Goal: Use online tool/utility: Use online tool/utility

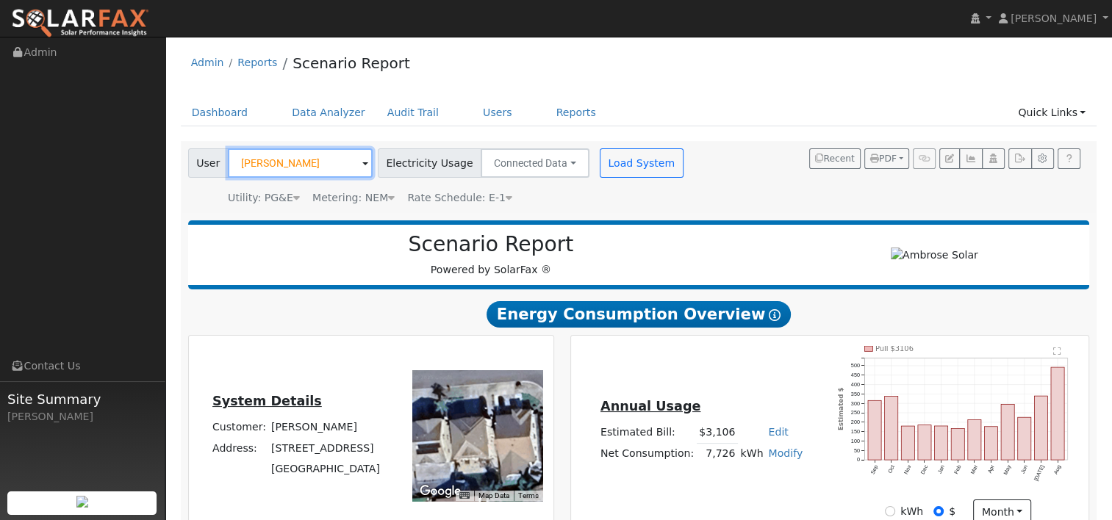
click at [326, 159] on input "[PERSON_NAME]" at bounding box center [300, 162] width 145 height 29
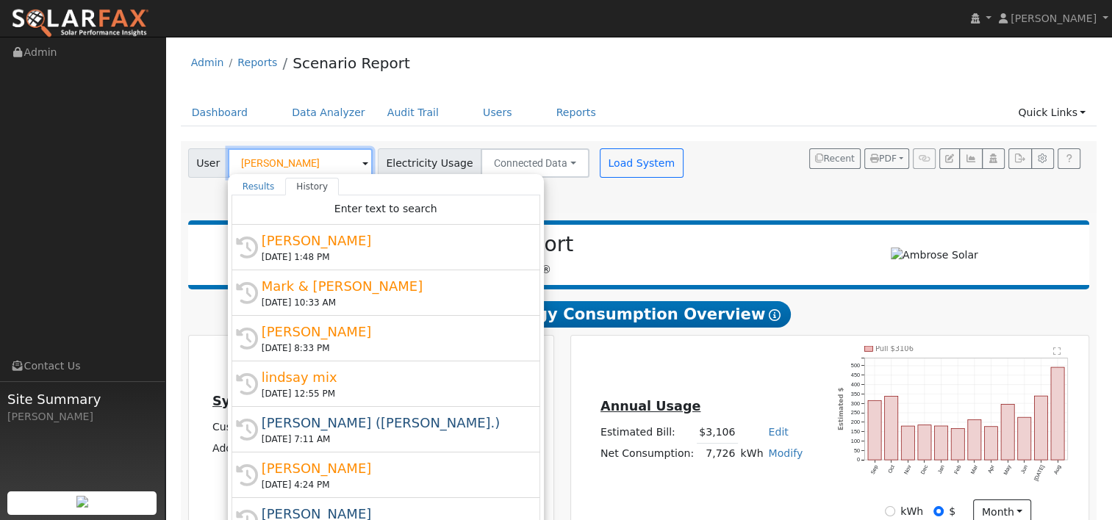
paste input "[PERSON_NAME]"
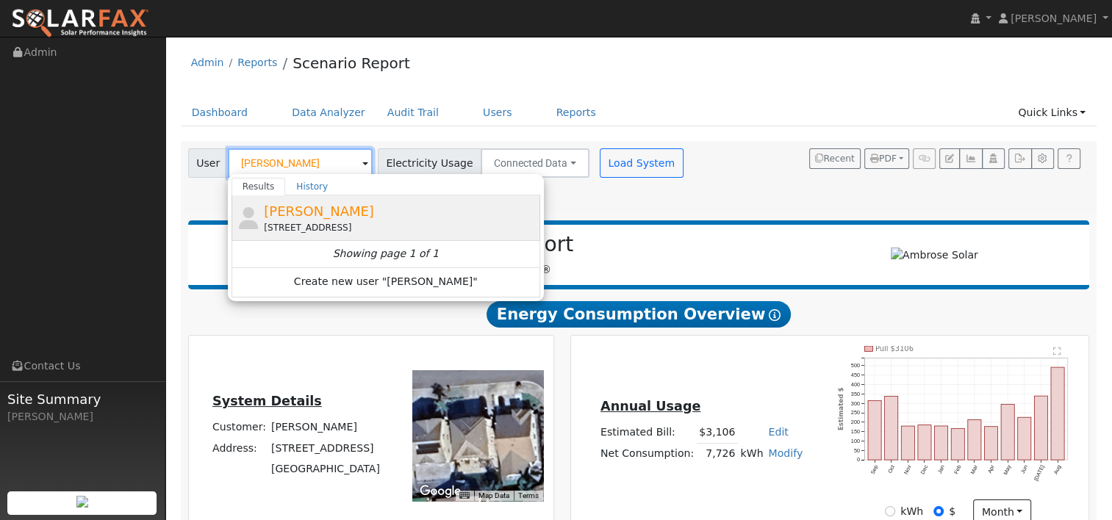
type input "[PERSON_NAME]"
click at [321, 219] on div "Gustavo Sanchez 343 Shoveller Drive, Suisun City, CA 94585" at bounding box center [400, 217] width 273 height 33
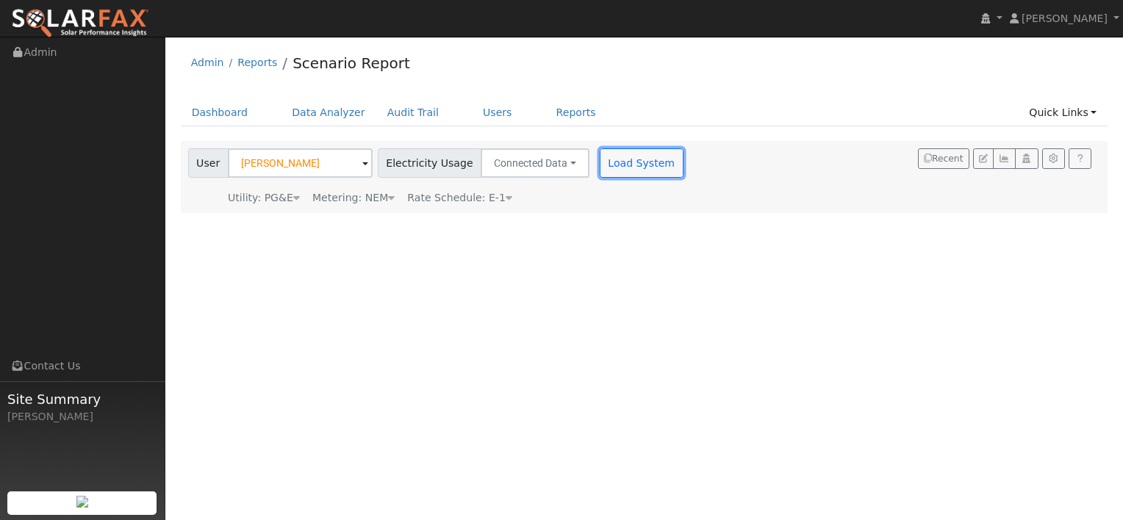
click at [605, 162] on button "Load System" at bounding box center [642, 162] width 84 height 29
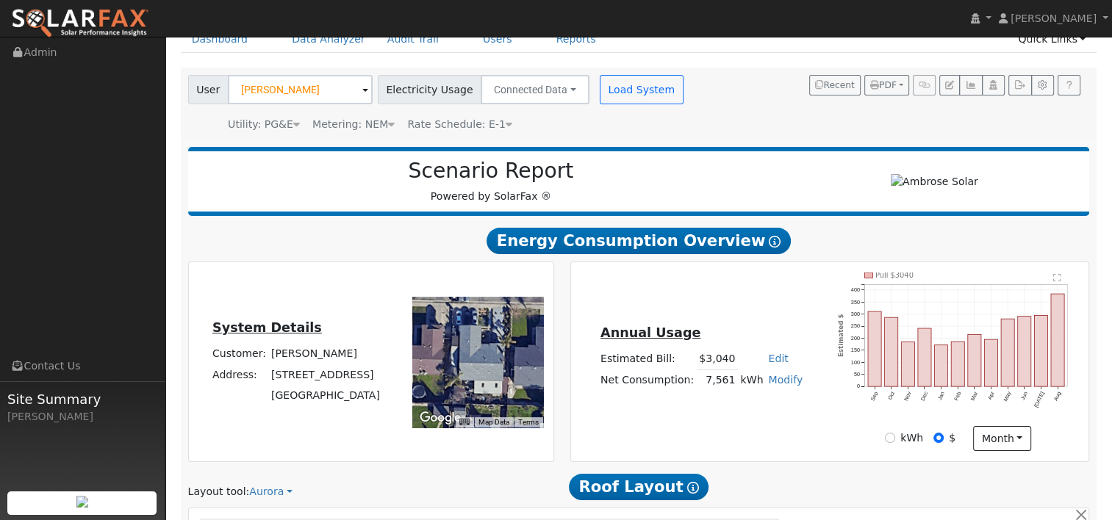
type input "0"
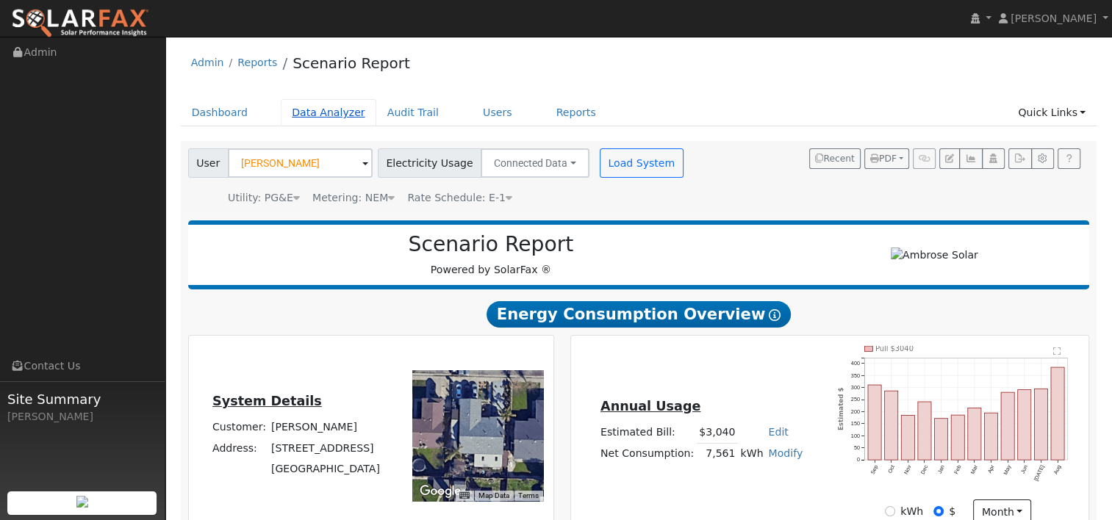
click at [321, 115] on link "Data Analyzer" at bounding box center [329, 112] width 96 height 27
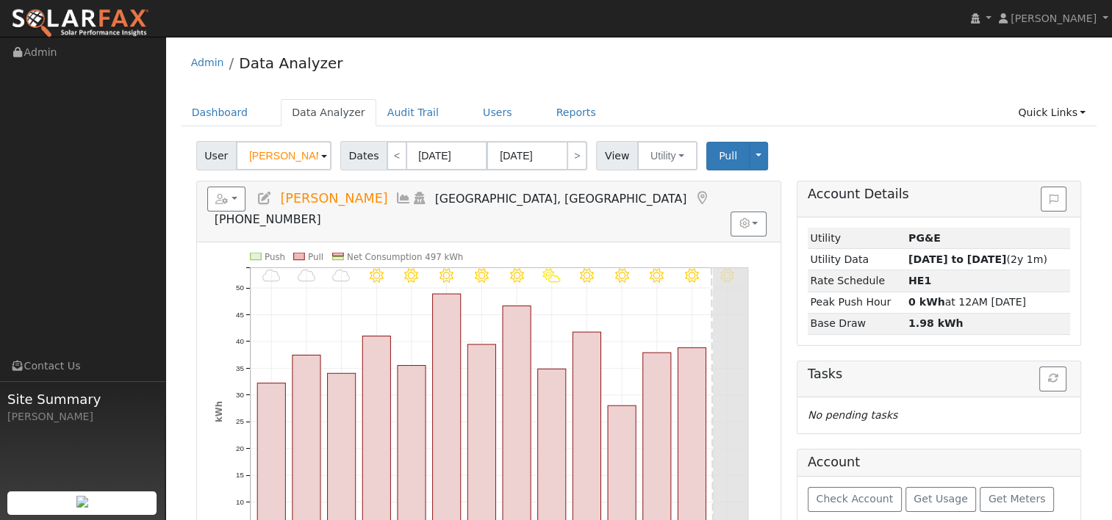
click at [303, 153] on input "[PERSON_NAME]" at bounding box center [284, 155] width 96 height 29
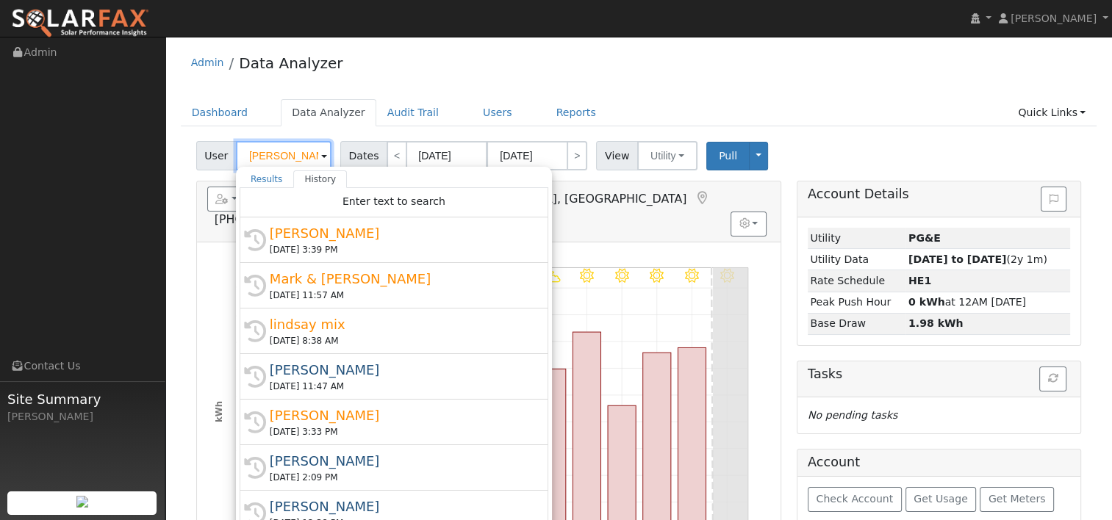
click at [303, 153] on input "[PERSON_NAME]" at bounding box center [284, 155] width 96 height 29
paste input "Gustavo Sanchez"
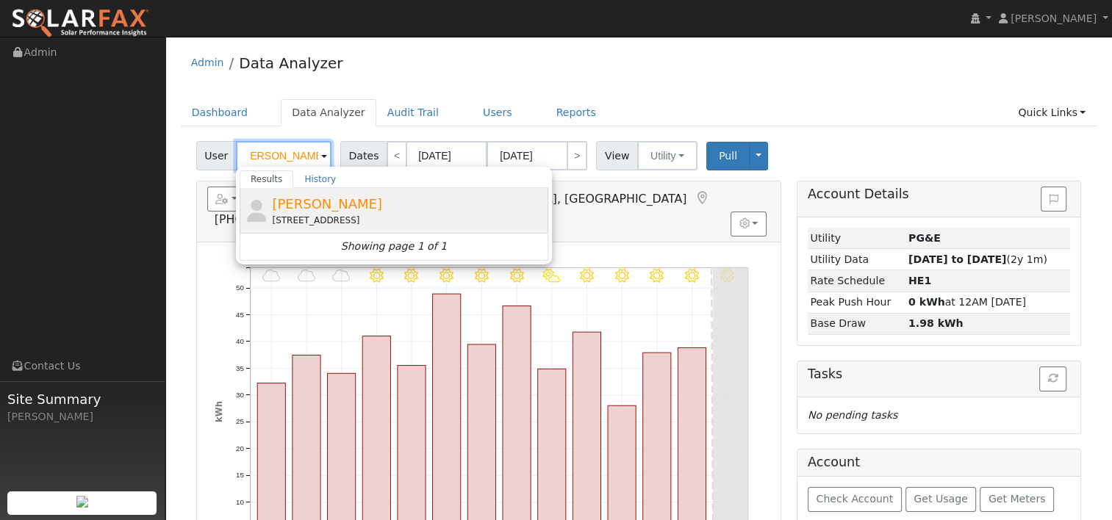
type input "Gustavo Sanchez"
click at [333, 218] on div "343 Shoveller Drive, Suisun City, CA 94585" at bounding box center [408, 220] width 273 height 13
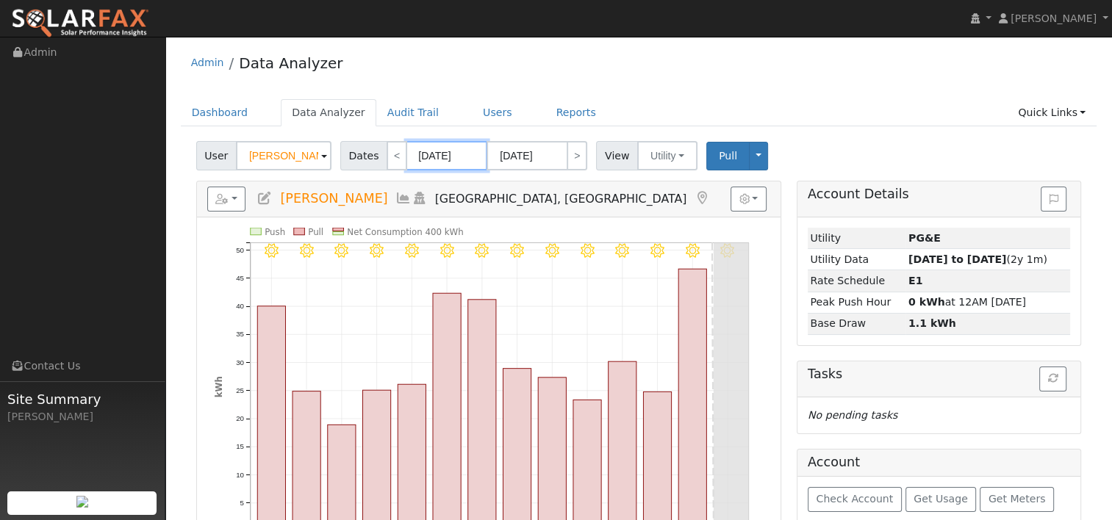
click at [435, 150] on input "09/11/2025" at bounding box center [446, 155] width 81 height 29
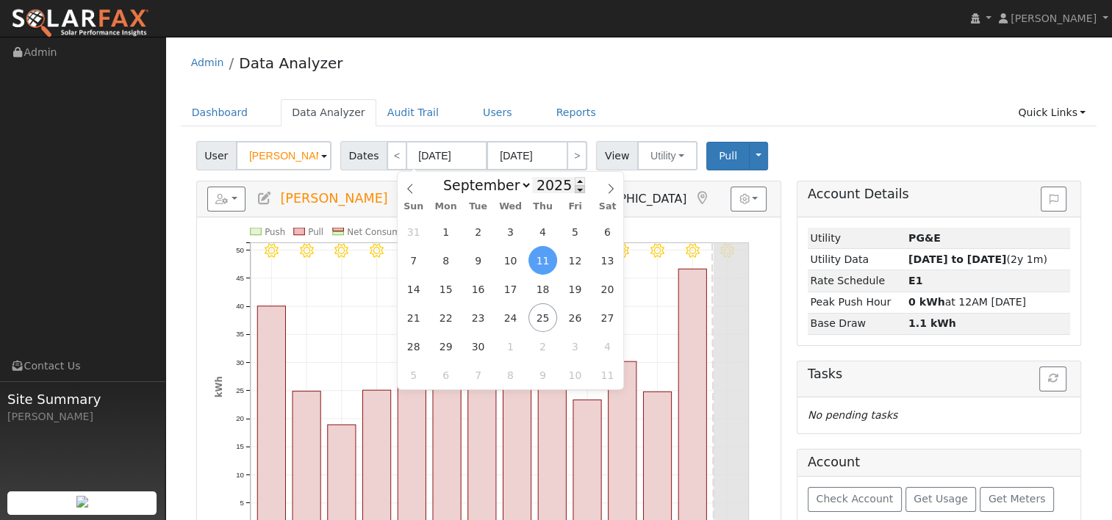
click at [575, 191] on span at bounding box center [580, 189] width 10 height 8
type input "2024"
click at [479, 315] on span "24" at bounding box center [478, 317] width 29 height 29
type input "09/24/2024"
type input "10/07/2024"
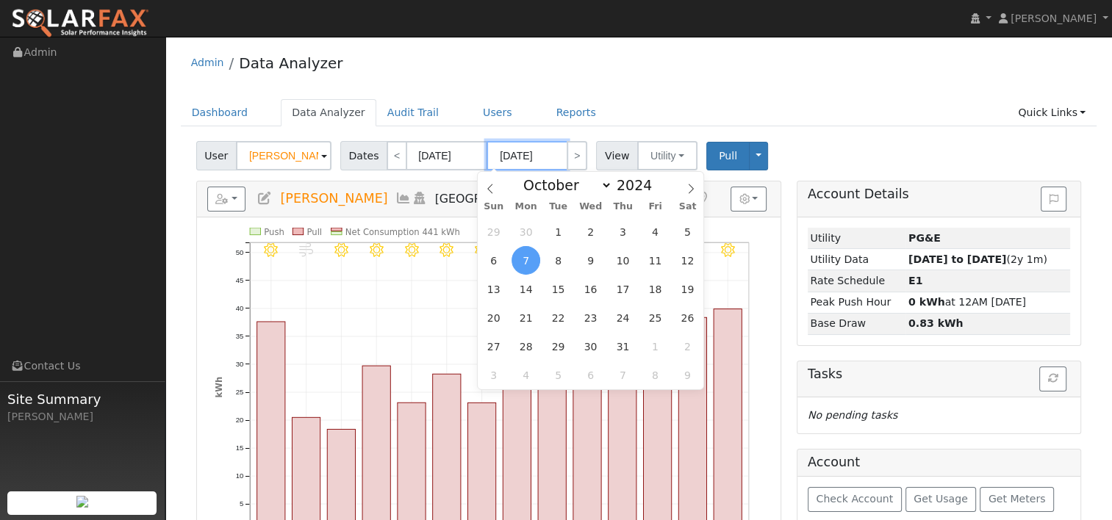
click at [509, 154] on input "10/07/2024" at bounding box center [526, 155] width 81 height 29
click at [655, 178] on span at bounding box center [660, 181] width 10 height 8
type input "2025"
click at [485, 183] on span at bounding box center [490, 184] width 25 height 25
select select "8"
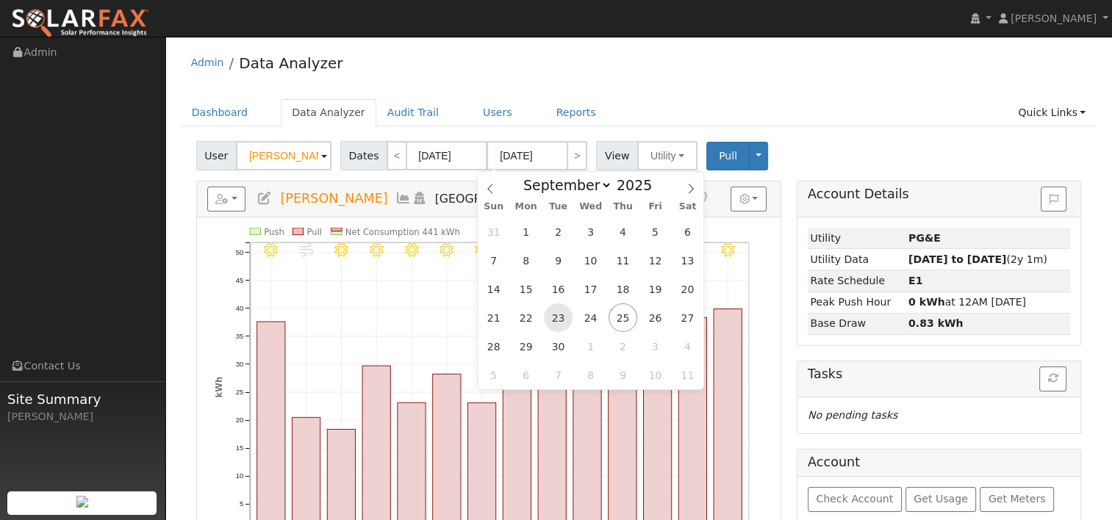
click at [558, 321] on span "23" at bounding box center [558, 317] width 29 height 29
type input "09/23/2025"
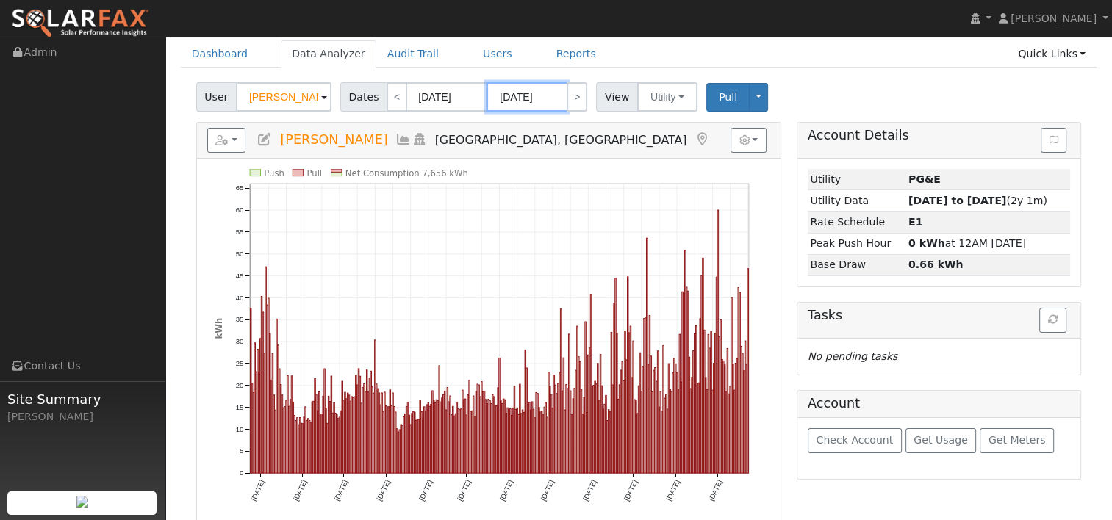
scroll to position [73, 0]
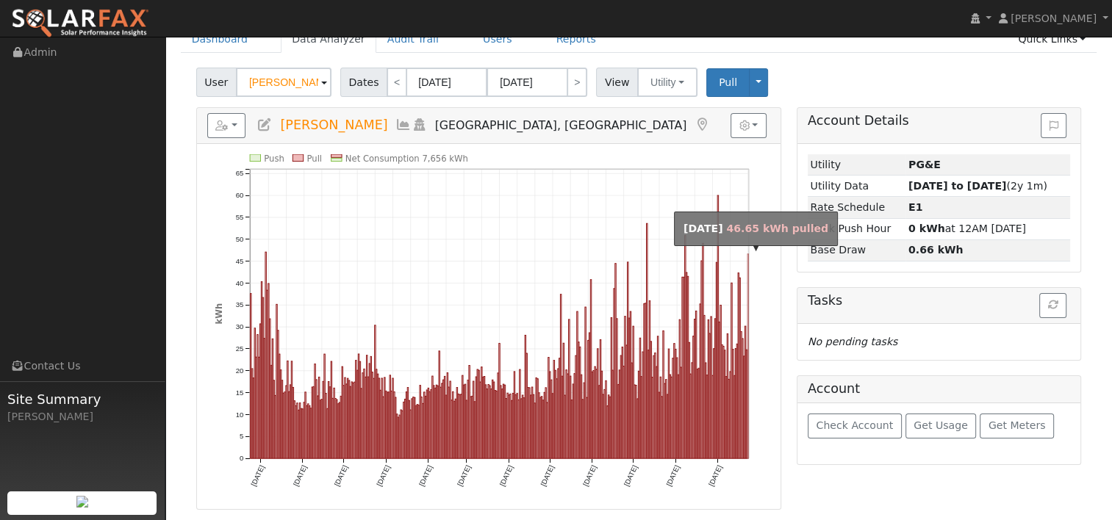
click at [747, 388] on rect "onclick=""" at bounding box center [747, 356] width 1 height 204
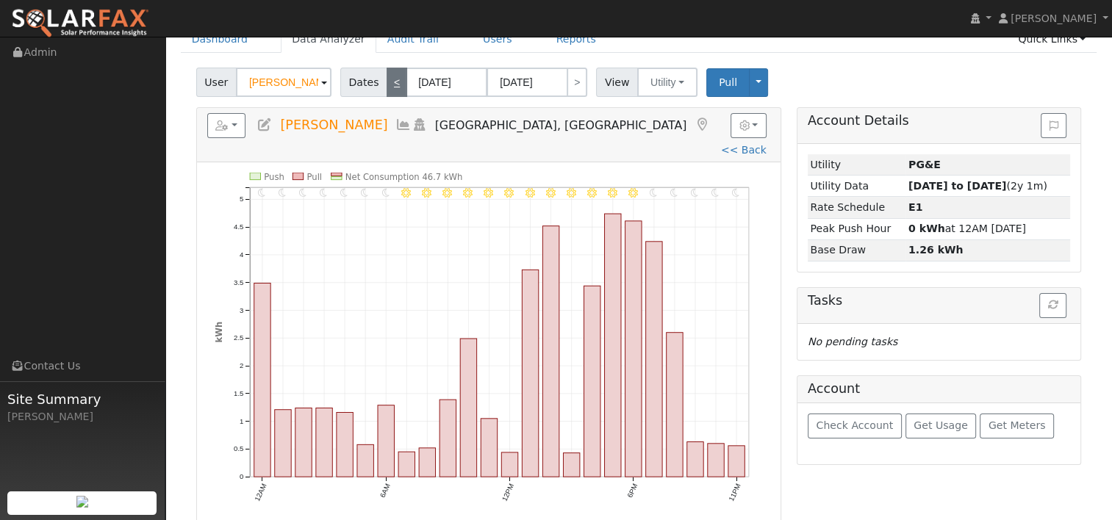
click at [388, 79] on link "<" at bounding box center [396, 82] width 21 height 29
type input "09/22/2025"
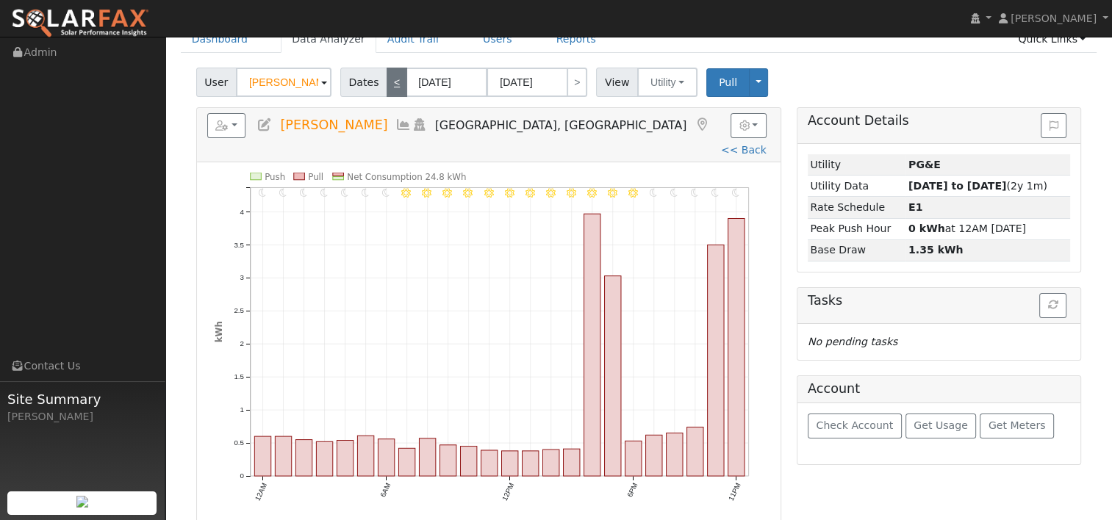
click at [386, 75] on link "<" at bounding box center [396, 82] width 21 height 29
type input "09/21/2025"
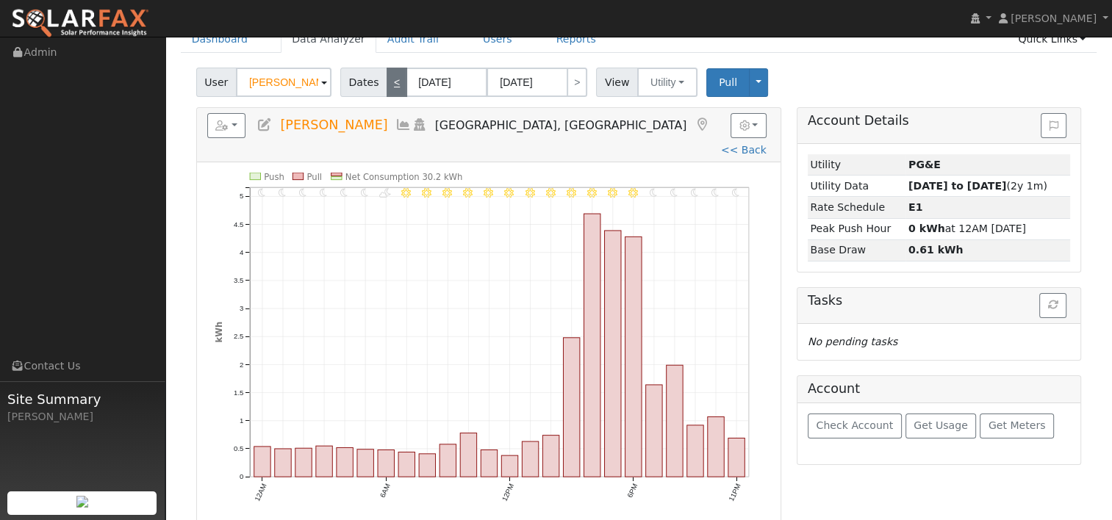
click at [394, 91] on link "<" at bounding box center [396, 82] width 21 height 29
type input "09/20/2025"
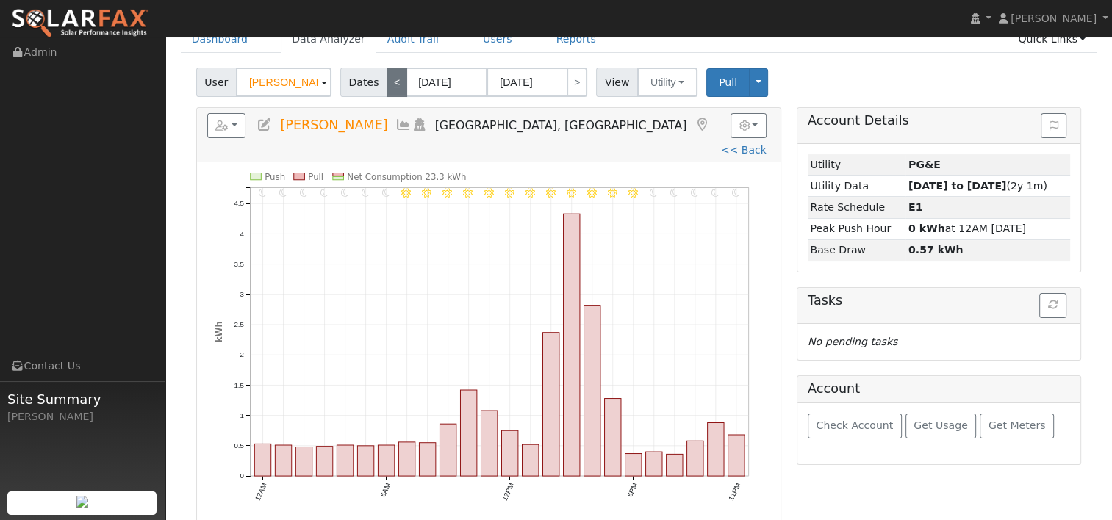
click at [391, 84] on link "<" at bounding box center [396, 82] width 21 height 29
type input "09/19/2025"
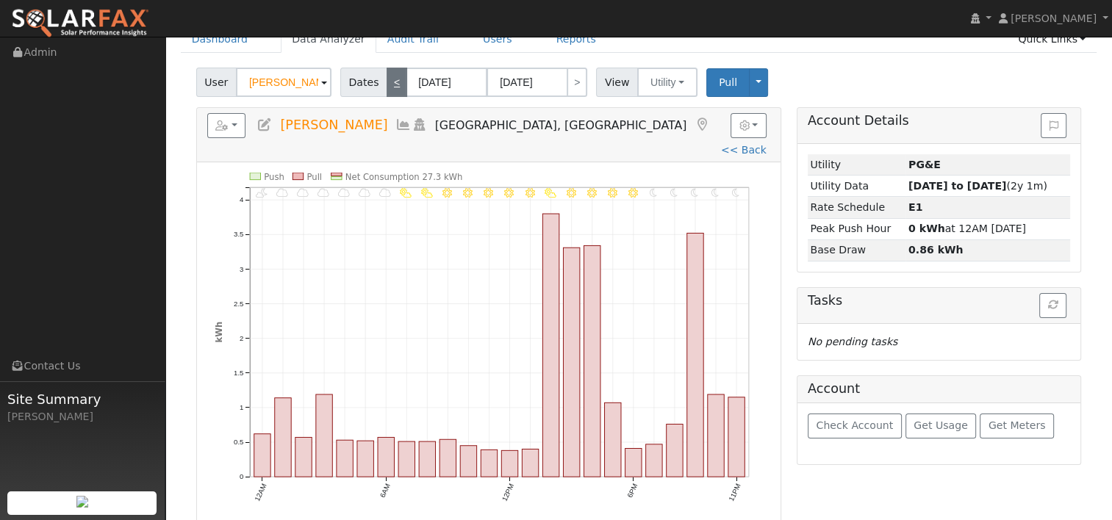
click at [386, 81] on link "<" at bounding box center [396, 82] width 21 height 29
type input "09/18/2025"
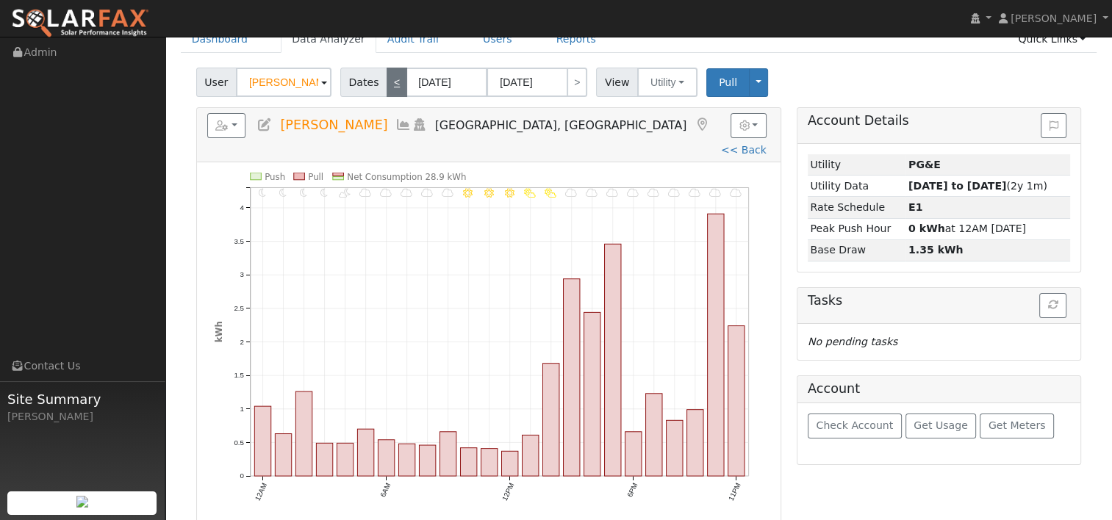
click at [386, 83] on link "<" at bounding box center [396, 82] width 21 height 29
type input "09/17/2025"
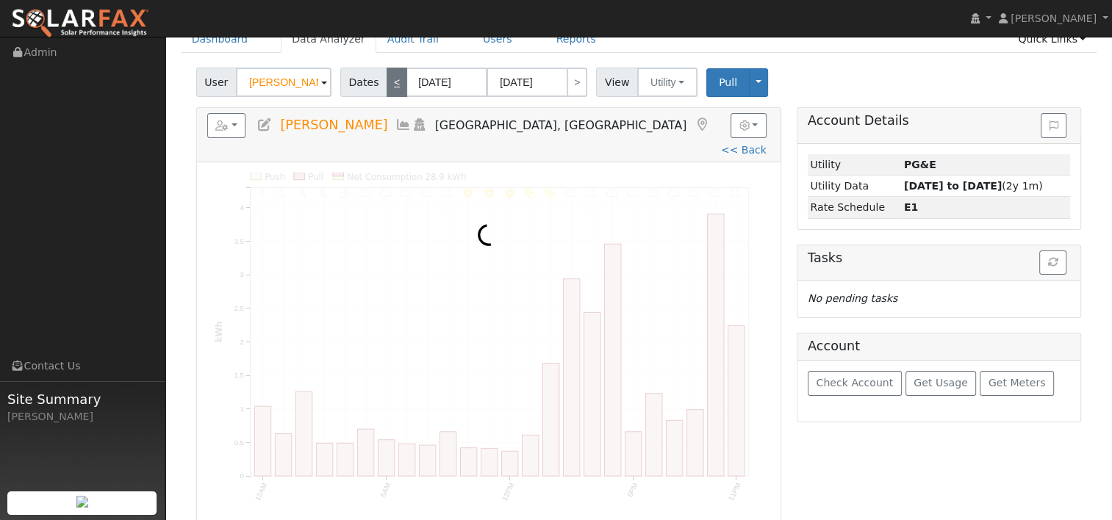
scroll to position [0, 0]
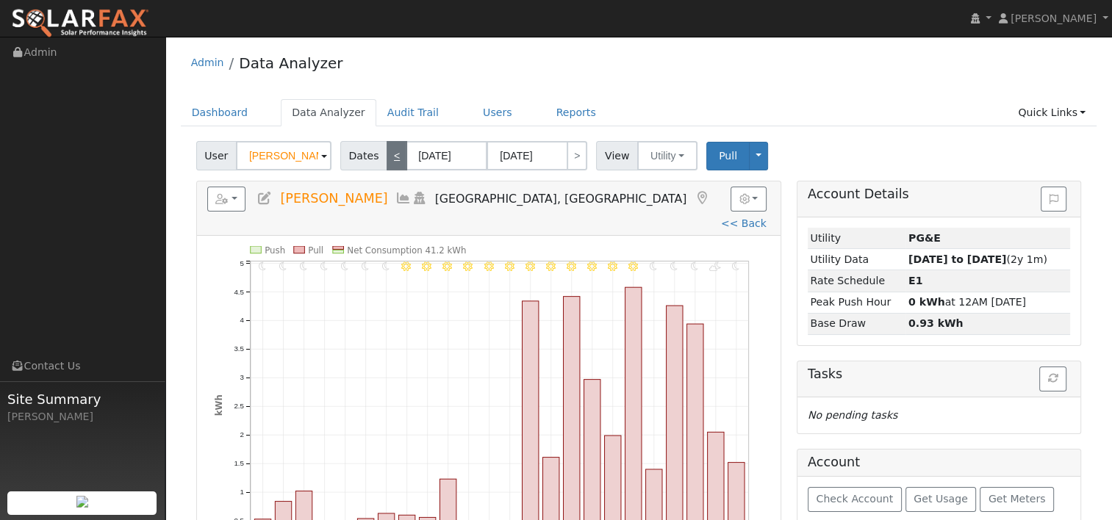
click at [386, 83] on div "Admin Data Analyzer" at bounding box center [639, 66] width 916 height 45
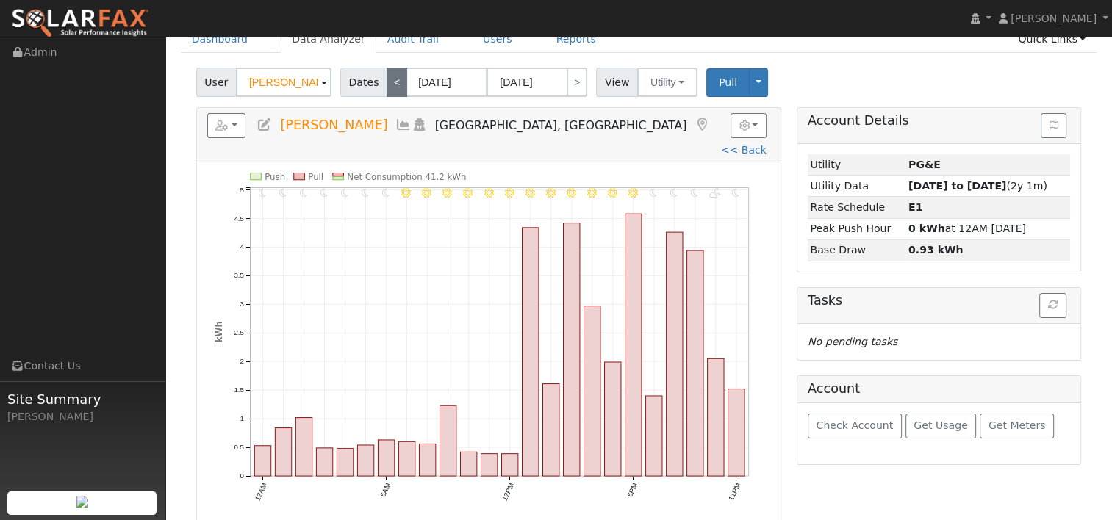
click at [394, 79] on link "<" at bounding box center [396, 82] width 21 height 29
type input "09/16/2025"
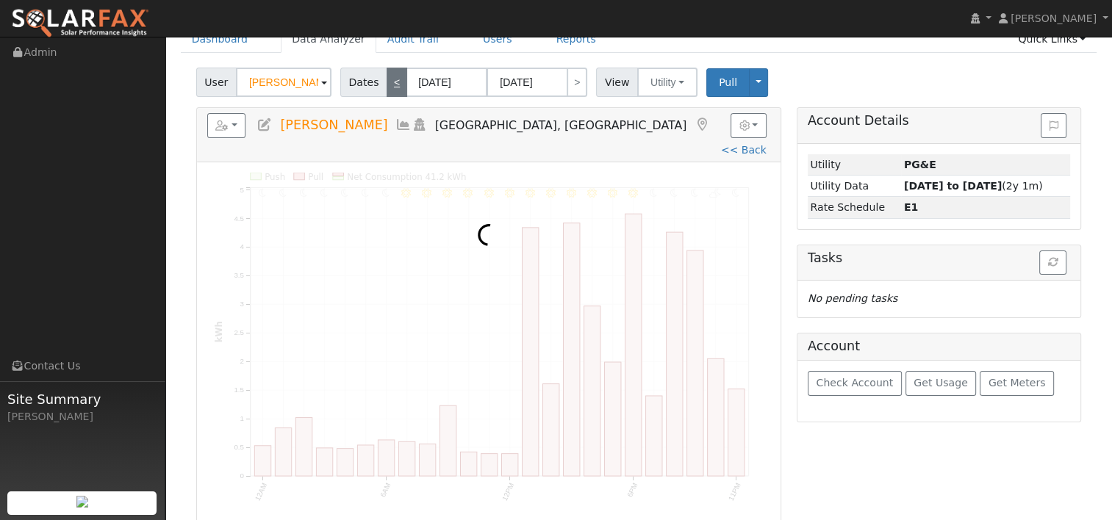
scroll to position [0, 0]
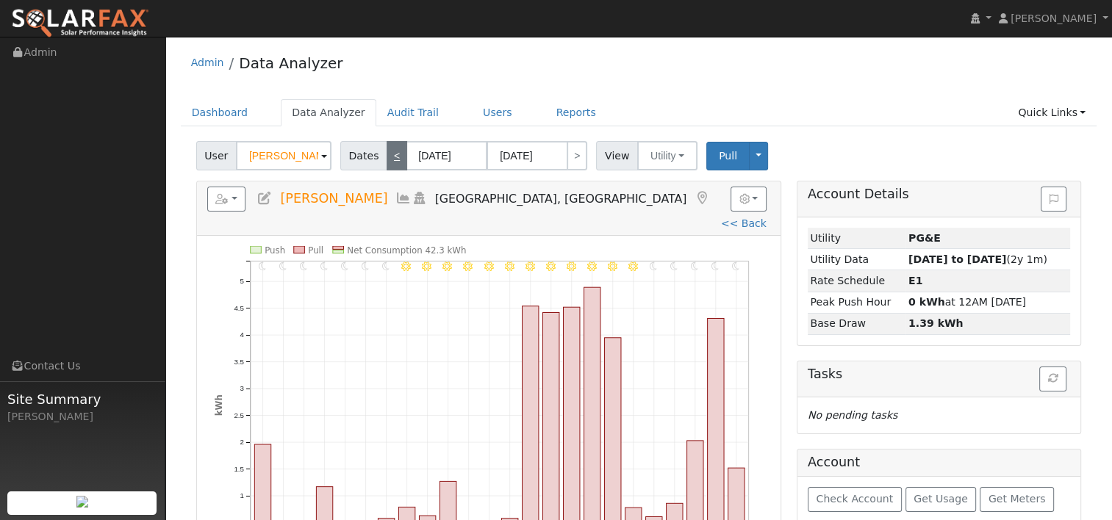
click at [394, 79] on div "Admin Data Analyzer" at bounding box center [639, 66] width 916 height 45
click at [394, 151] on link "<" at bounding box center [396, 155] width 21 height 29
type input "09/15/2025"
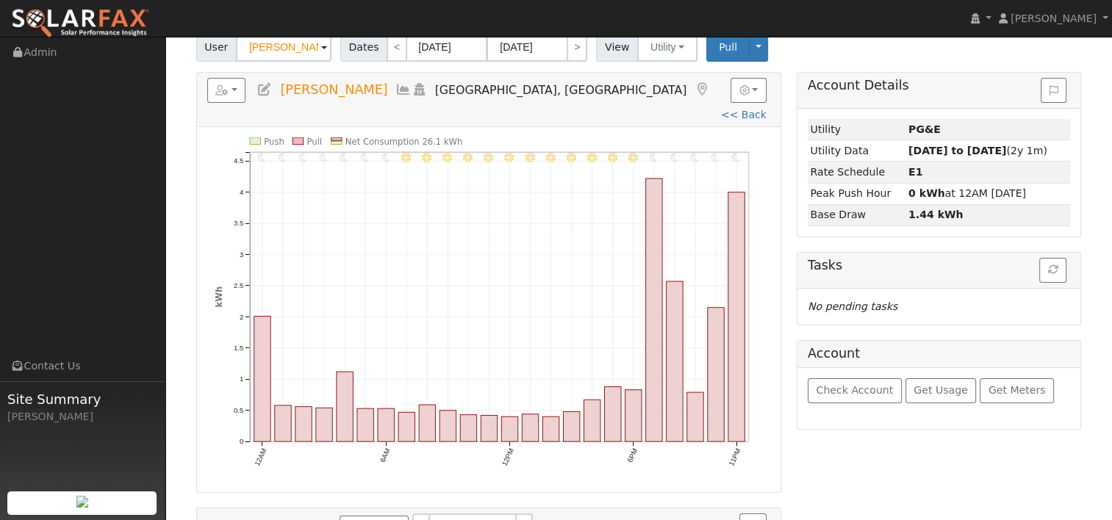
scroll to position [73, 0]
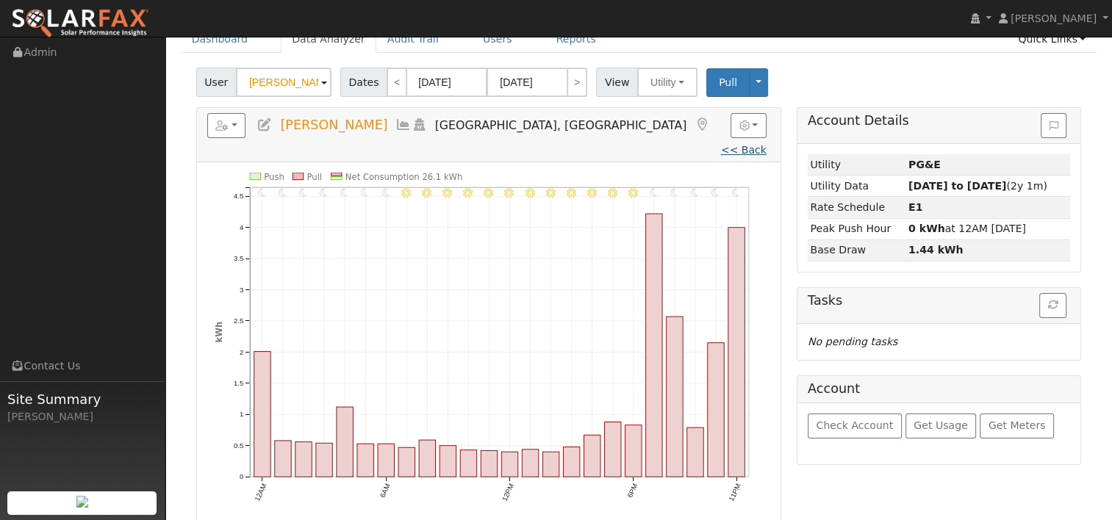
click at [721, 144] on link "<< Back" at bounding box center [744, 150] width 46 height 12
type input "09/24/2024"
type input "09/23/2025"
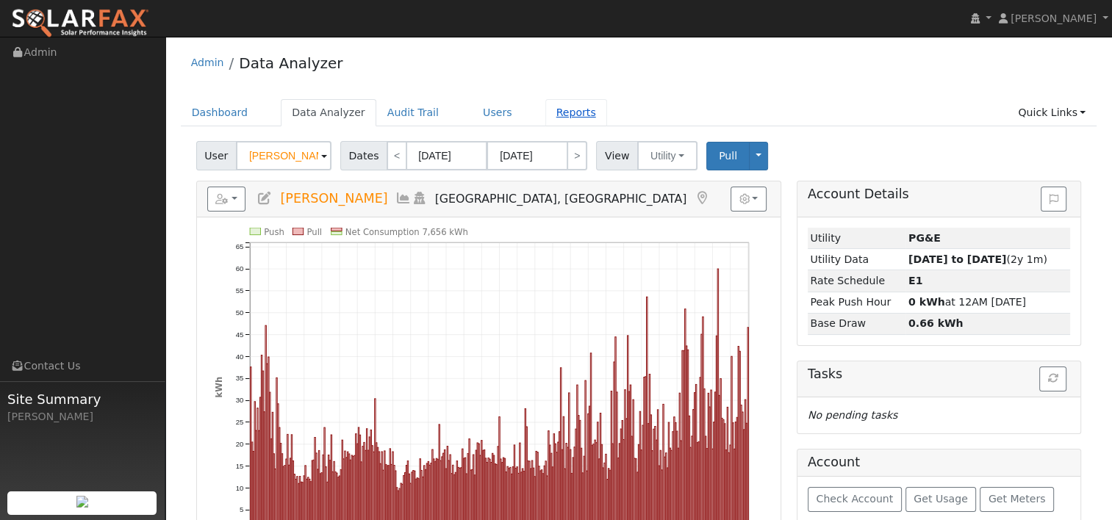
click at [545, 112] on link "Reports" at bounding box center [576, 112] width 62 height 27
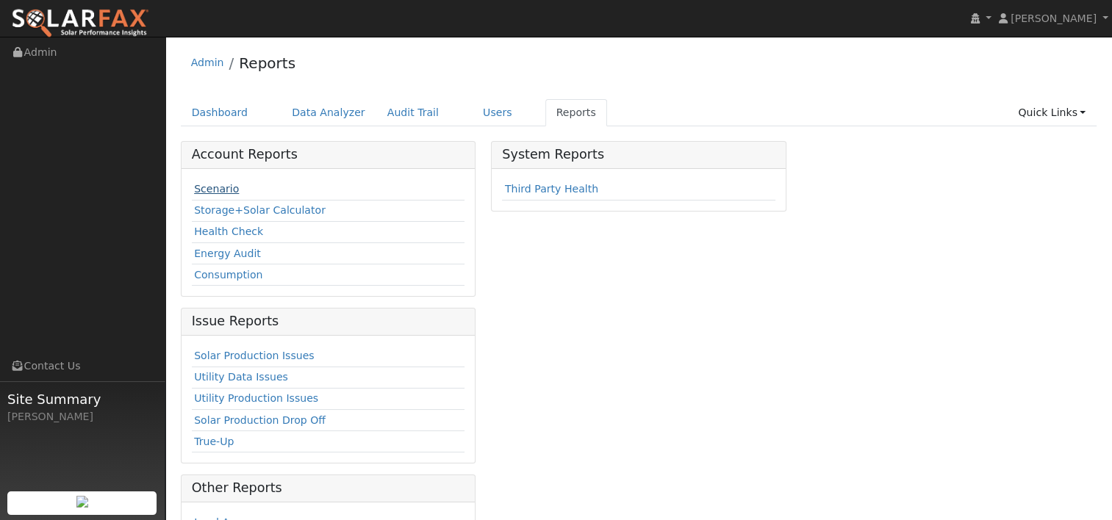
click at [215, 187] on link "Scenario" at bounding box center [216, 189] width 45 height 12
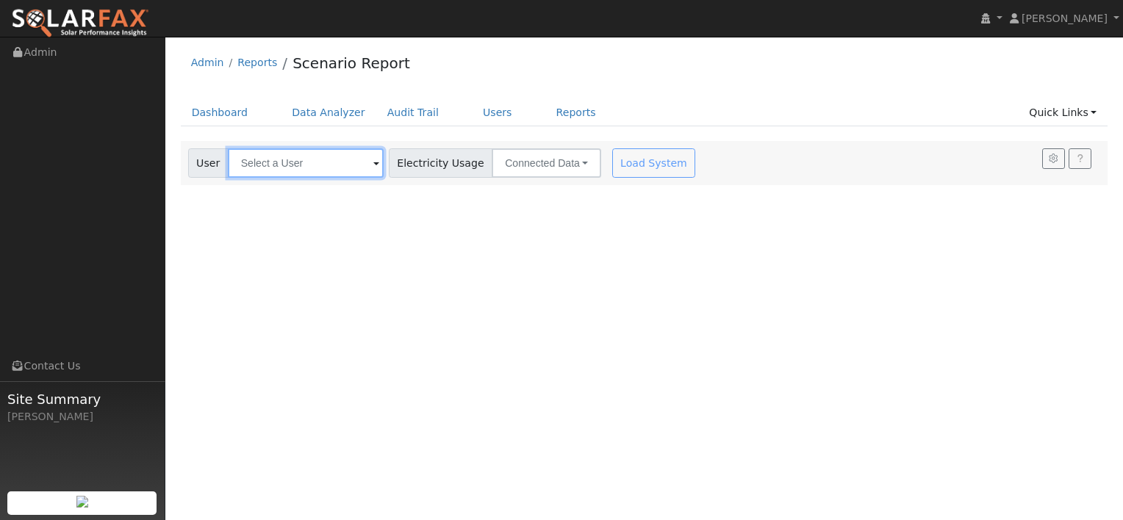
click at [339, 165] on input "text" at bounding box center [306, 162] width 156 height 29
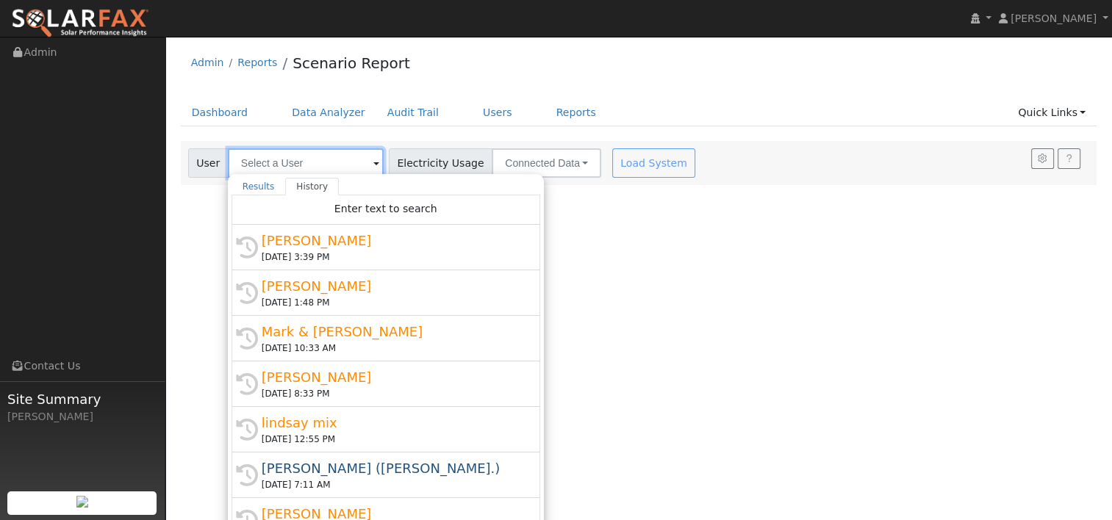
paste input "[PERSON_NAME]"
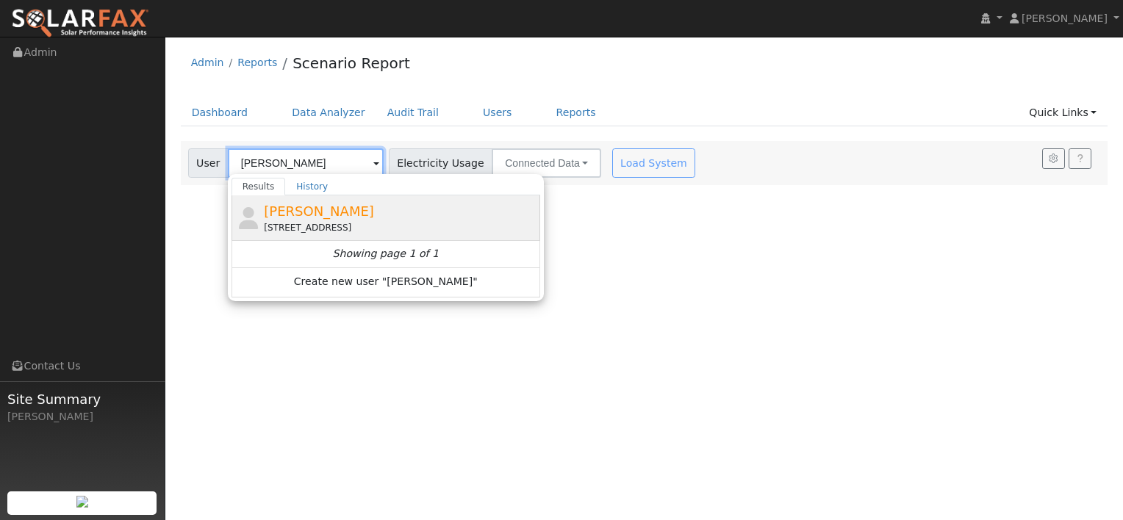
type input "[PERSON_NAME]"
click at [327, 215] on span "[PERSON_NAME]" at bounding box center [319, 211] width 110 height 15
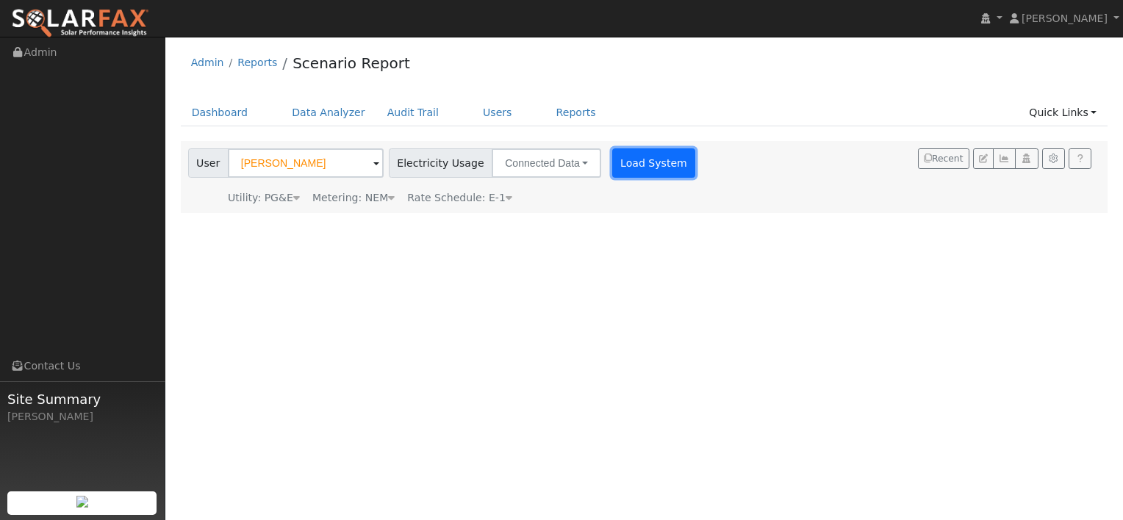
click at [623, 160] on button "Load System" at bounding box center [654, 162] width 84 height 29
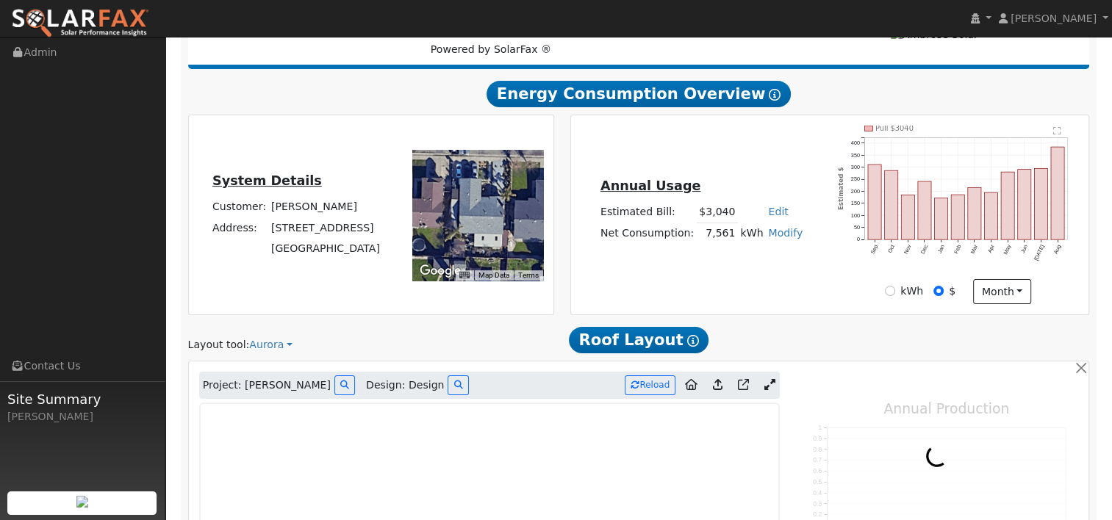
type input "0"
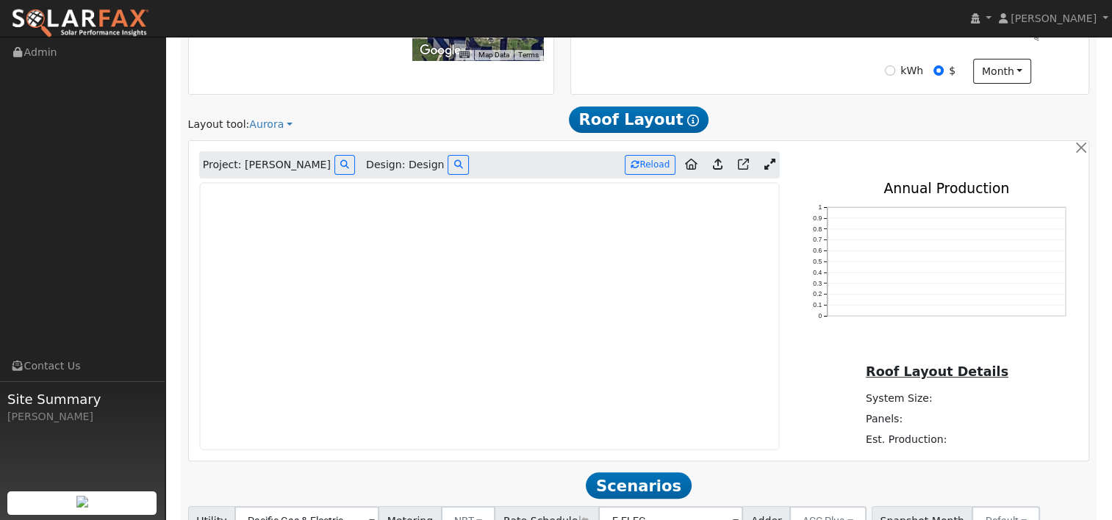
click at [774, 162] on icon at bounding box center [768, 164] width 11 height 11
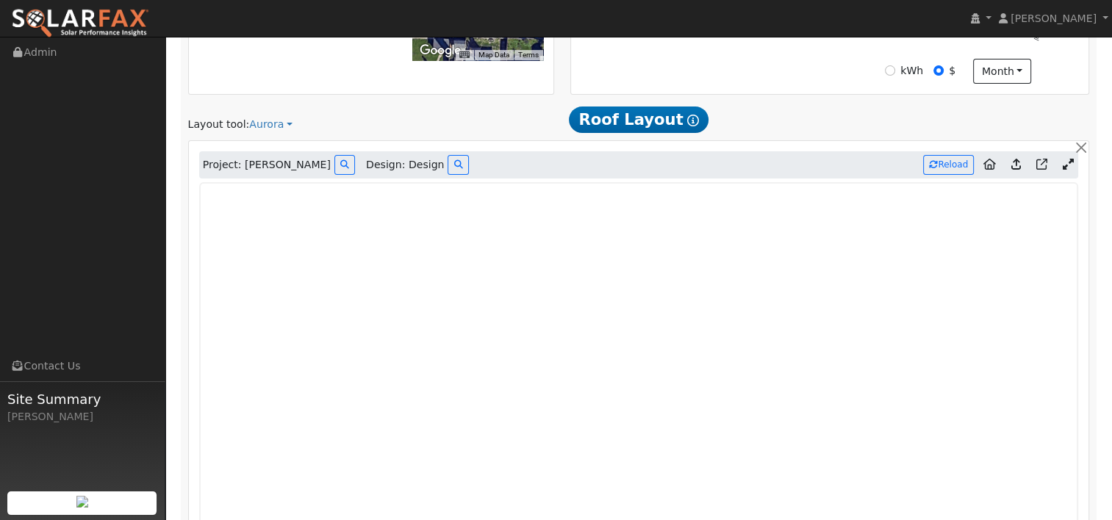
click at [1014, 162] on icon at bounding box center [1016, 164] width 10 height 11
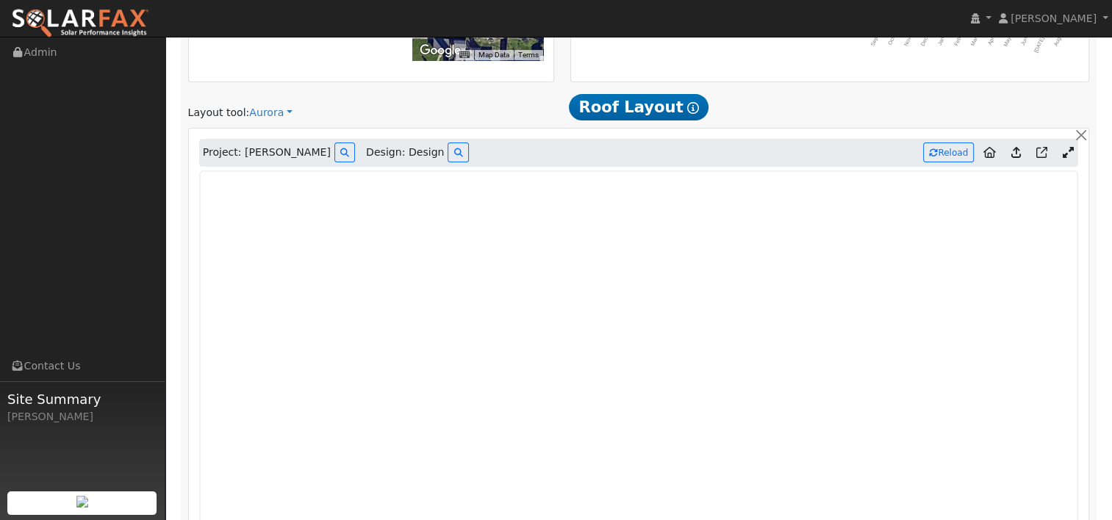
click at [1012, 150] on icon at bounding box center [1016, 152] width 10 height 11
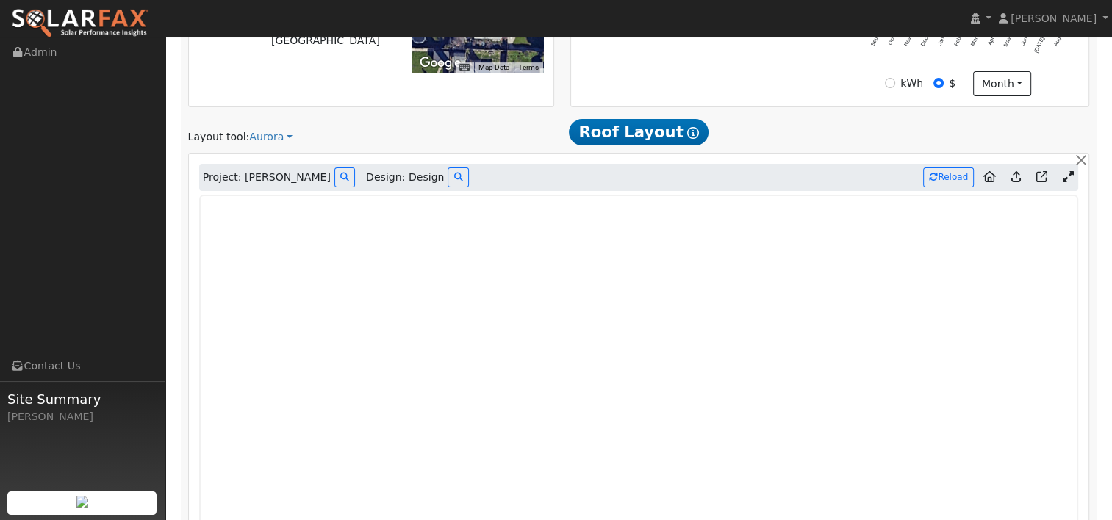
scroll to position [441, 0]
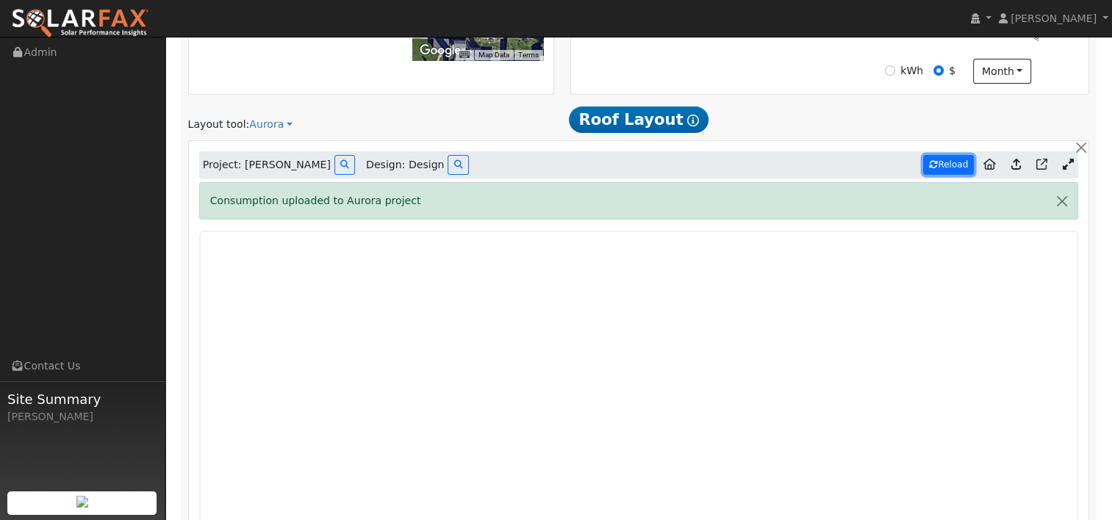
click at [948, 163] on button "Reload" at bounding box center [948, 165] width 51 height 20
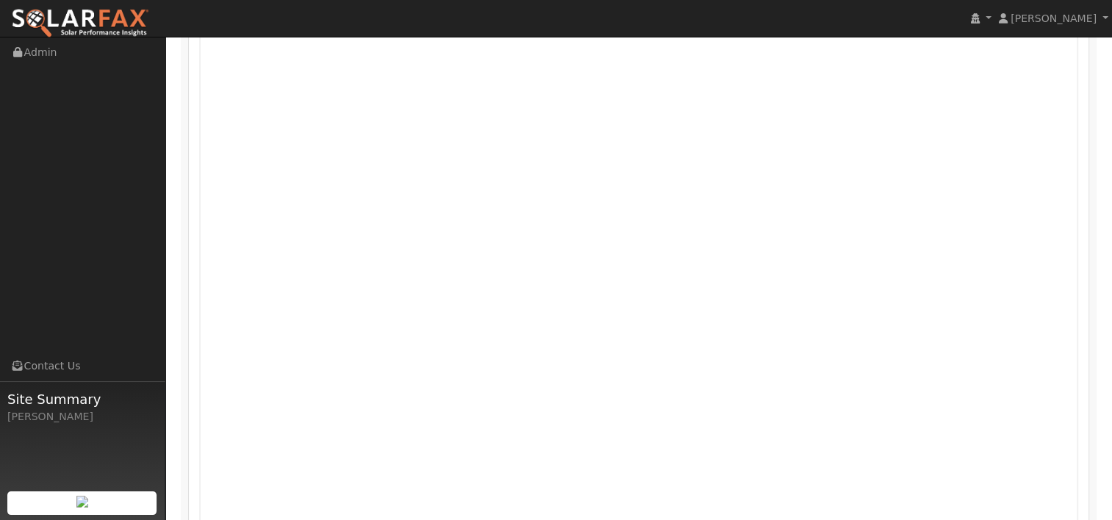
scroll to position [696, 0]
click at [1080, 241] on div at bounding box center [638, 269] width 895 height 587
